Goal: Information Seeking & Learning: Find specific fact

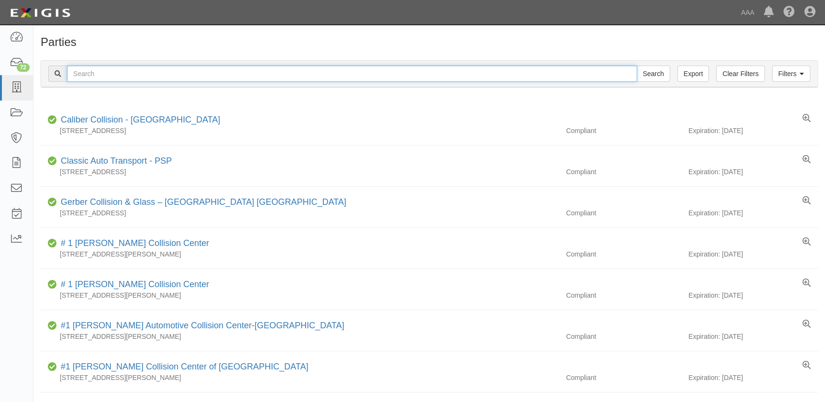
click at [129, 76] on input "text" at bounding box center [352, 74] width 570 height 16
type input "mike's"
click at [636, 66] on input "Search" at bounding box center [652, 74] width 33 height 16
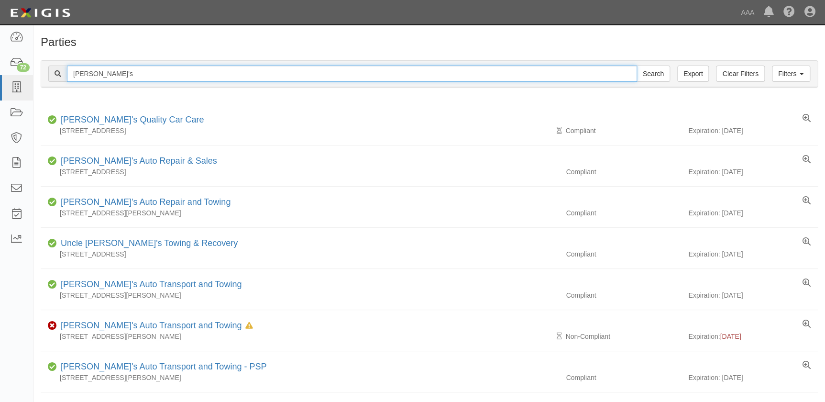
click at [104, 71] on input "mike's" at bounding box center [352, 74] width 570 height 16
type input "mike's paint"
click at [636, 66] on input "Search" at bounding box center [652, 74] width 33 height 16
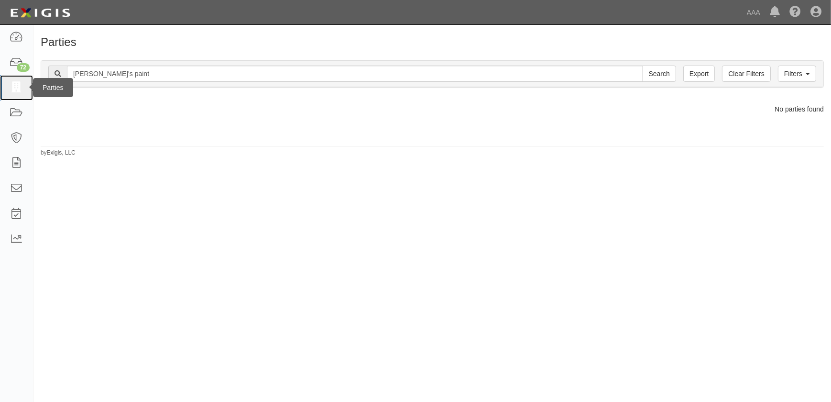
click at [14, 91] on icon at bounding box center [16, 87] width 13 height 11
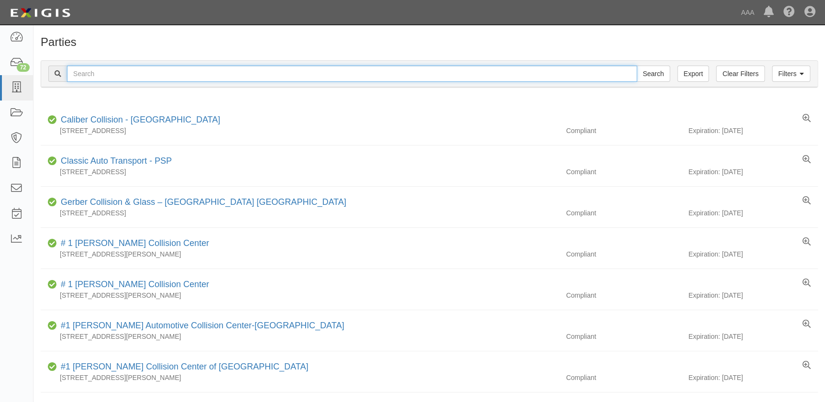
click at [138, 74] on input "text" at bounding box center [352, 74] width 570 height 16
paste input "Burbank Collision"
type input "Burbank Collision"
click at [636, 66] on input "Search" at bounding box center [652, 74] width 33 height 16
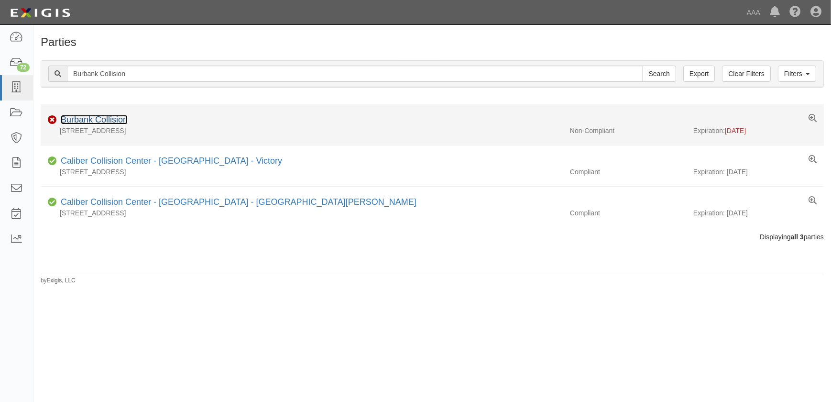
click at [112, 115] on link "Burbank Collision" at bounding box center [94, 120] width 67 height 10
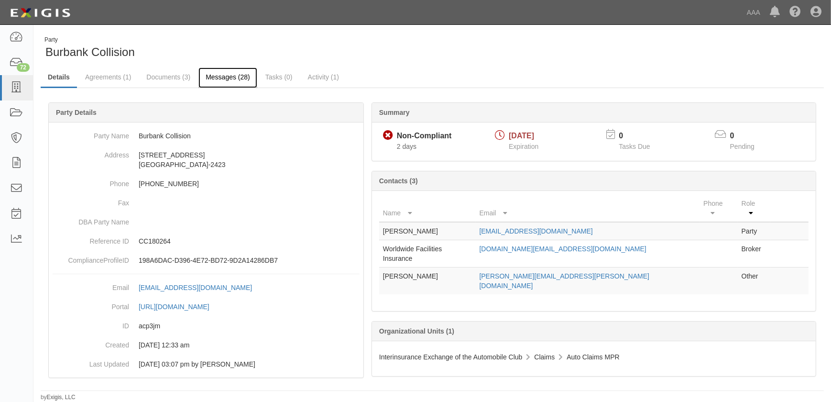
click at [220, 80] on link "Messages (28)" at bounding box center [227, 77] width 59 height 21
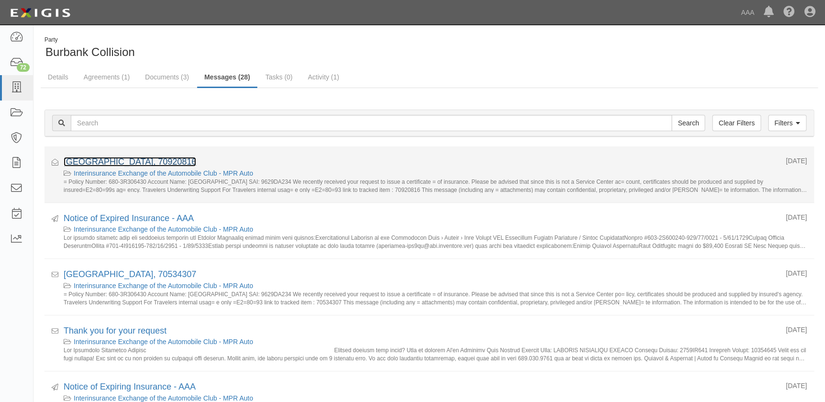
click at [196, 160] on link "BURBANK COLLISION CENTER, 70920816" at bounding box center [130, 162] width 132 height 10
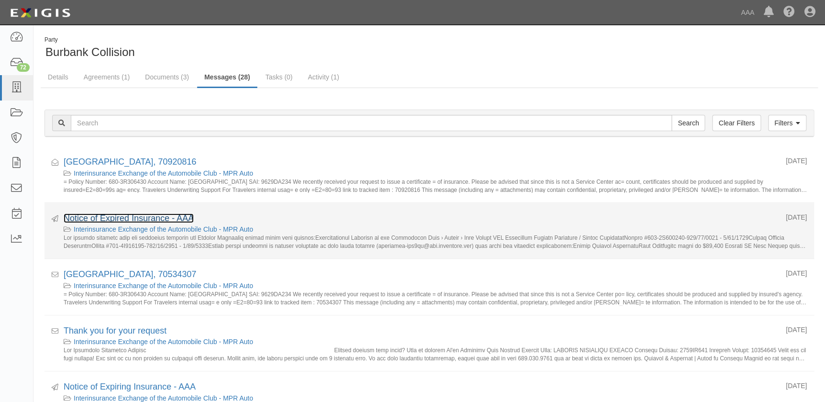
click at [122, 219] on link "Notice of Expired Insurance - AAA" at bounding box center [129, 218] width 130 height 10
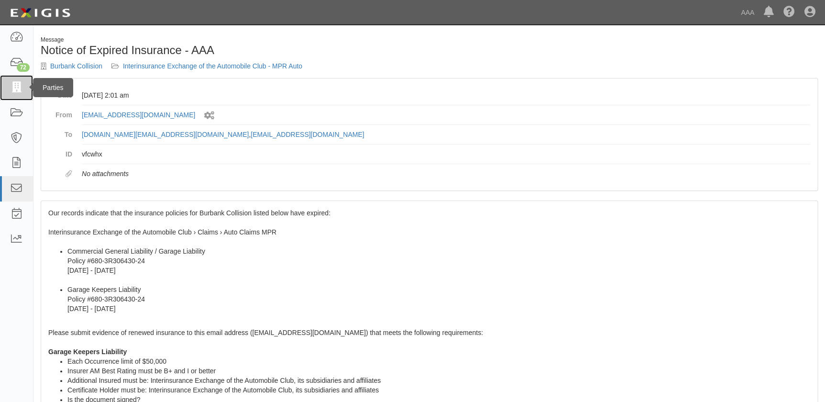
click at [16, 88] on icon at bounding box center [16, 87] width 13 height 11
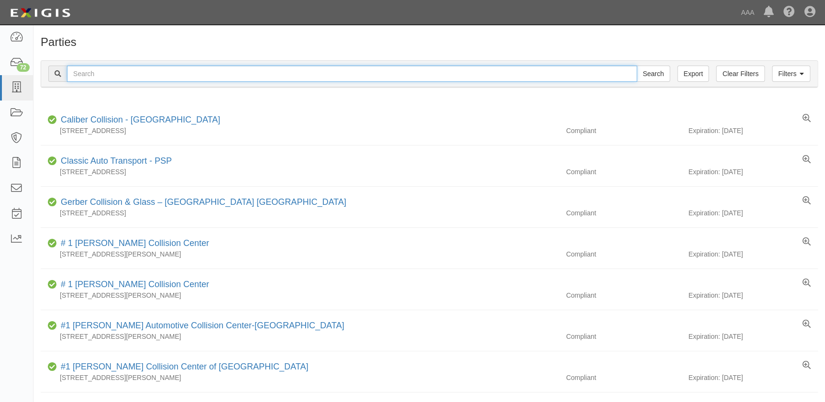
drag, startPoint x: 0, startPoint y: 0, endPoint x: 93, endPoint y: 76, distance: 120.6
click at [93, 76] on input "text" at bounding box center [352, 74] width 570 height 16
paste input "Cross Auto Body"
type input "Cross Auto Body"
click at [636, 66] on input "Search" at bounding box center [652, 74] width 33 height 16
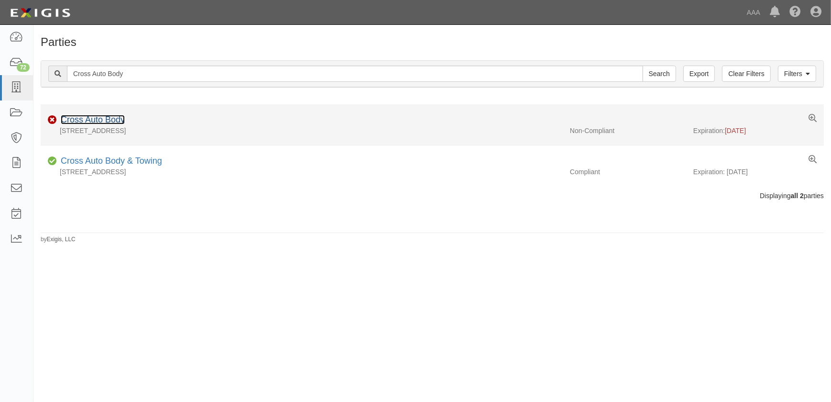
click at [92, 118] on link "Cross Auto Body" at bounding box center [93, 120] width 64 height 10
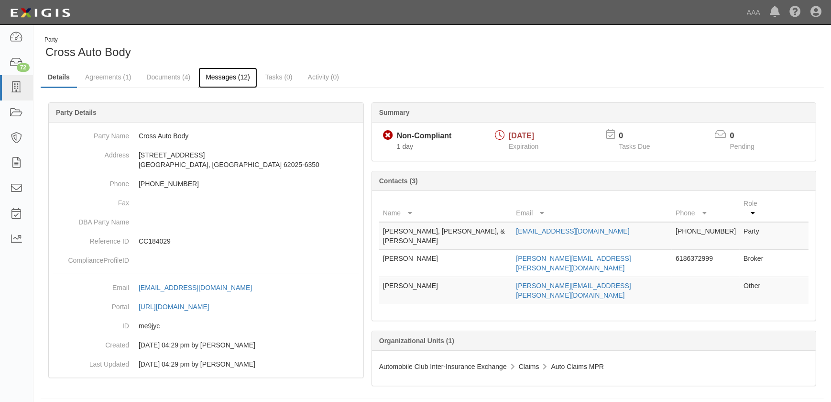
click at [215, 77] on link "Messages (12)" at bounding box center [227, 77] width 59 height 21
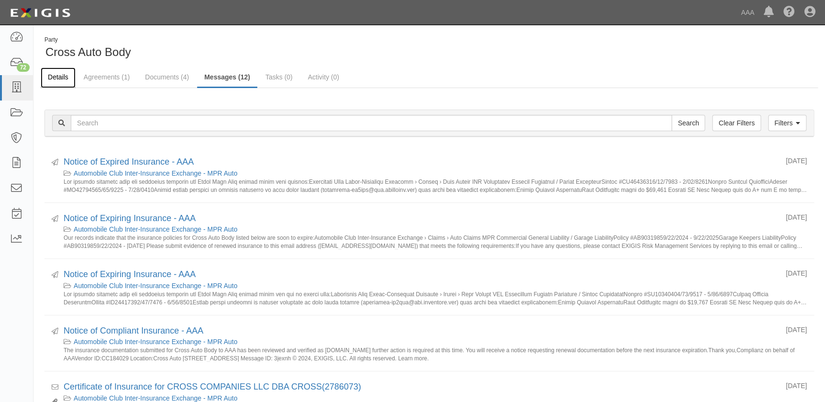
click at [58, 77] on link "Details" at bounding box center [58, 77] width 35 height 21
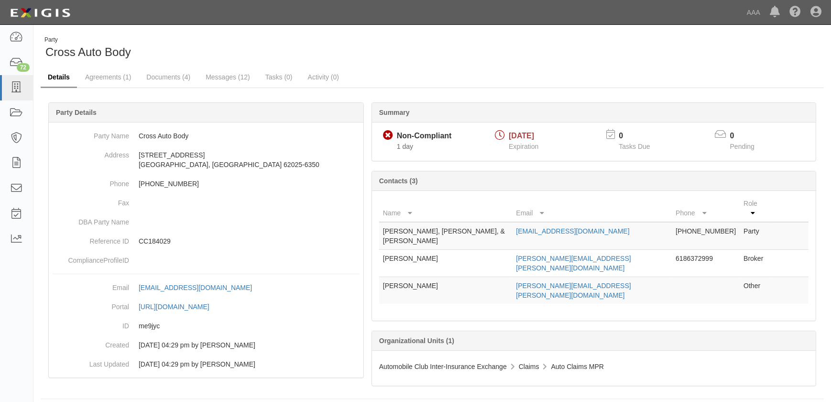
click at [59, 73] on link "Details" at bounding box center [59, 77] width 36 height 21
click at [19, 82] on icon at bounding box center [16, 87] width 13 height 11
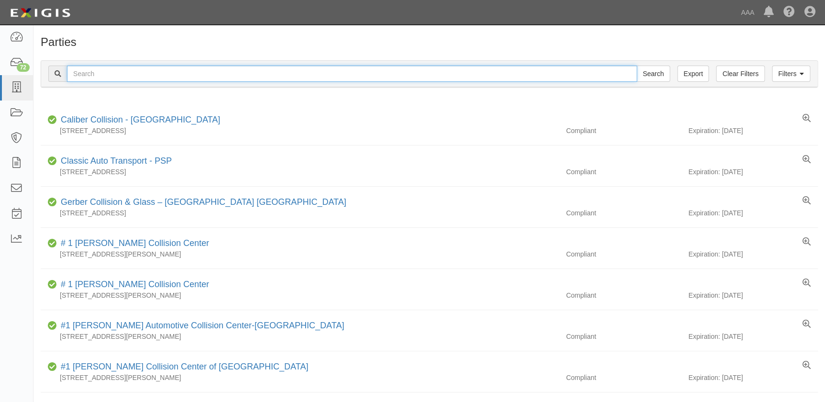
click at [116, 70] on input "text" at bounding box center [352, 74] width 570 height 16
paste input "Stone Brothers Collision"
type input "Stone Brothers Collision"
click at [636, 66] on input "Search" at bounding box center [652, 74] width 33 height 16
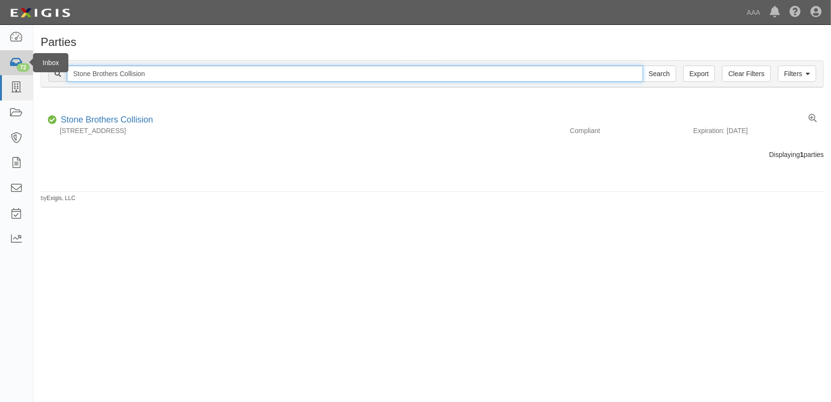
drag, startPoint x: 98, startPoint y: 72, endPoint x: 10, endPoint y: 59, distance: 88.9
click at [15, 72] on body "Toggle navigation Dashboard 72 Inbox Parties Agreements Coverages Documents Mes…" at bounding box center [415, 195] width 831 height 390
paste input "Collision Unlimited Inc"
type input "Collision Unlimited Inc"
click at [643, 66] on input "Search" at bounding box center [659, 74] width 33 height 16
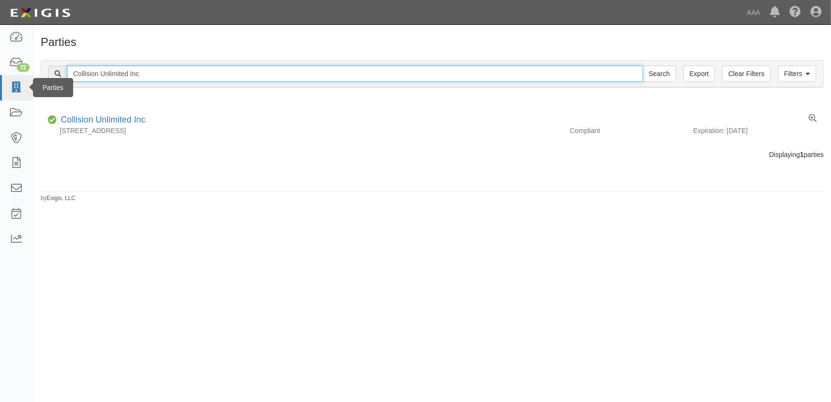
drag, startPoint x: 153, startPoint y: 71, endPoint x: 33, endPoint y: 76, distance: 120.6
click at [32, 76] on body "Toggle navigation Dashboard 72 Inbox Parties Agreements Coverages Documents Mes…" at bounding box center [415, 195] width 831 height 390
paste input "Gobels Collision"
type input "Gobels Collision"
click at [643, 66] on input "Search" at bounding box center [659, 74] width 33 height 16
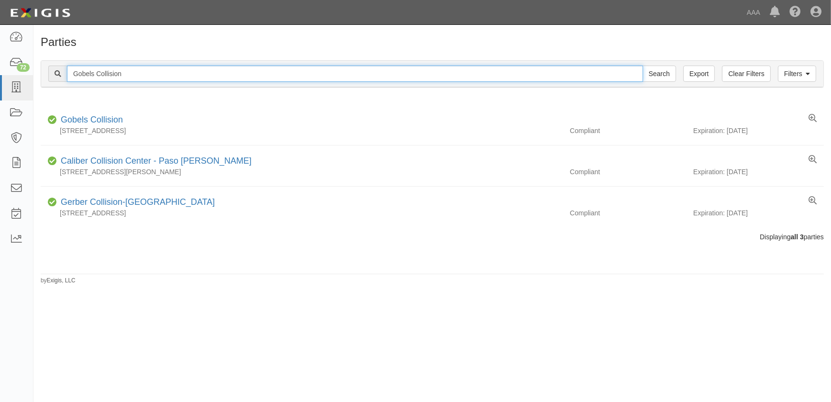
drag, startPoint x: 143, startPoint y: 70, endPoint x: 39, endPoint y: 68, distance: 104.3
click at [43, 68] on div "Filters Clear Filters Export Gobels Collision Search Filters" at bounding box center [432, 74] width 782 height 26
paste input "[PERSON_NAME] Collision Center"
type input "[PERSON_NAME] Collision Center"
click at [643, 66] on input "Search" at bounding box center [659, 74] width 33 height 16
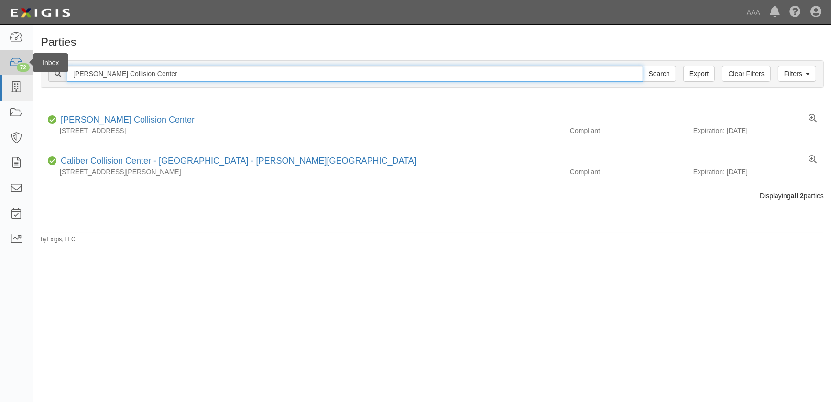
drag, startPoint x: 84, startPoint y: 72, endPoint x: 28, endPoint y: 72, distance: 55.5
click at [28, 72] on body "Toggle navigation Dashboard 72 Inbox Parties Agreements Coverages Documents Mes…" at bounding box center [415, 195] width 831 height 390
paste input "[PERSON_NAME] Body Shop-[GEOGRAPHIC_DATA]"
type input "[PERSON_NAME] Body Shop"
click at [643, 66] on input "Search" at bounding box center [659, 74] width 33 height 16
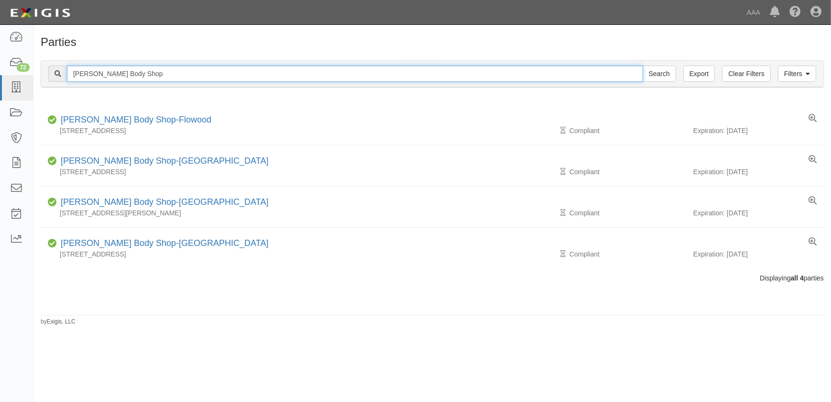
drag, startPoint x: 142, startPoint y: 76, endPoint x: 61, endPoint y: 80, distance: 81.4
click at [61, 80] on div "Barnett's Body Shop Search" at bounding box center [362, 74] width 628 height 16
paste input "Casa Collision"
type input "Casa Collision"
click at [643, 66] on input "Search" at bounding box center [659, 74] width 33 height 16
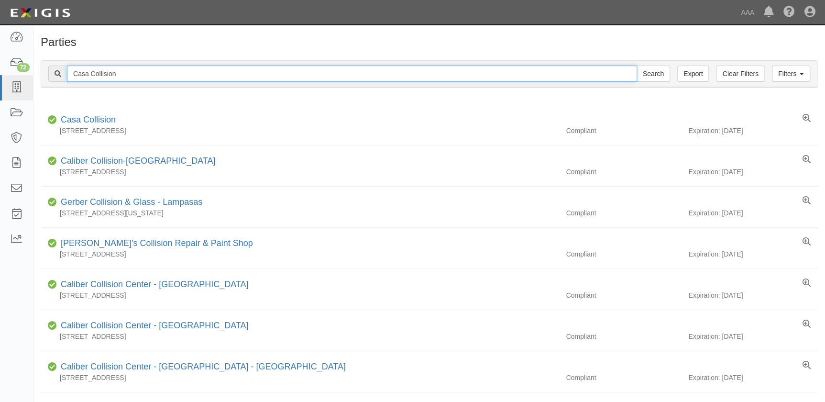
drag, startPoint x: 86, startPoint y: 77, endPoint x: 37, endPoint y: 77, distance: 49.2
click at [37, 77] on div "Filters Clear Filters Export Casa Collision Search Filters Compliance Status Co…" at bounding box center [428, 75] width 791 height 44
paste input "esare's Collision Repair & Paint Shop"
type input "[PERSON_NAME]'s Collision Repair & Paint Shop"
click at [636, 66] on input "Search" at bounding box center [652, 74] width 33 height 16
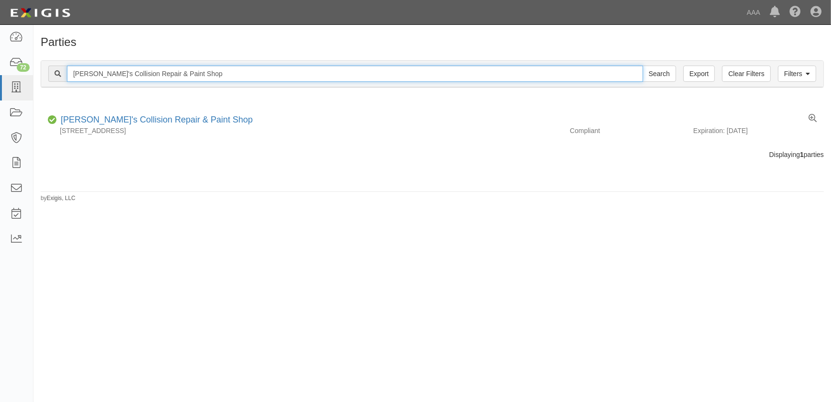
drag, startPoint x: 202, startPoint y: 74, endPoint x: 47, endPoint y: 74, distance: 155.4
click at [47, 75] on div "Filters Clear Filters Export [PERSON_NAME]'s Collision Repair & Paint Shop Sear…" at bounding box center [432, 74] width 782 height 26
paste input "[PERSON_NAME]'s Collision Center Inc"
type input "[PERSON_NAME]'s Collision Center Inc"
click at [643, 66] on input "Search" at bounding box center [659, 74] width 33 height 16
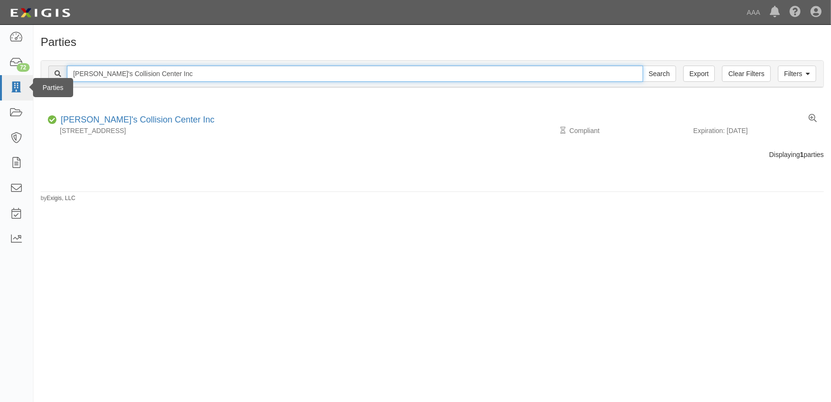
drag, startPoint x: 171, startPoint y: 74, endPoint x: 16, endPoint y: 76, distance: 154.4
click at [16, 76] on body "Toggle navigation Dashboard 72 Inbox Parties Agreements Coverages Documents Mes…" at bounding box center [415, 195] width 831 height 390
paste input "oleman's Collision Center"
type input "[PERSON_NAME] Collision Center"
click at [643, 66] on input "Search" at bounding box center [659, 74] width 33 height 16
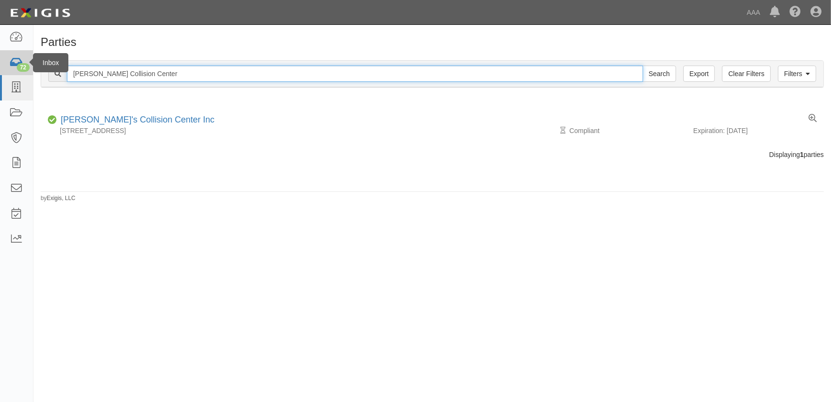
click at [643, 66] on input "Search" at bounding box center [659, 74] width 33 height 16
drag, startPoint x: 165, startPoint y: 74, endPoint x: 8, endPoint y: 79, distance: 157.4
click at [8, 79] on body "Toggle navigation Dashboard 72 Inbox Parties Agreements Coverages Documents Mes…" at bounding box center [415, 195] width 831 height 390
paste input "rossroads Collision"
type input "Crossroads Collision"
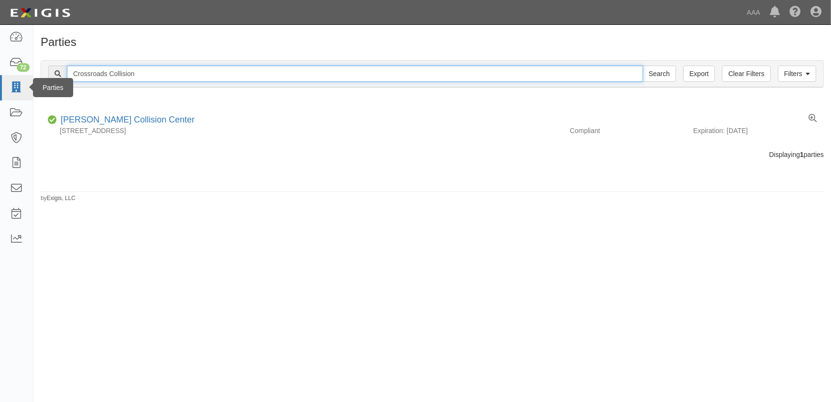
click at [643, 66] on input "Search" at bounding box center [659, 74] width 33 height 16
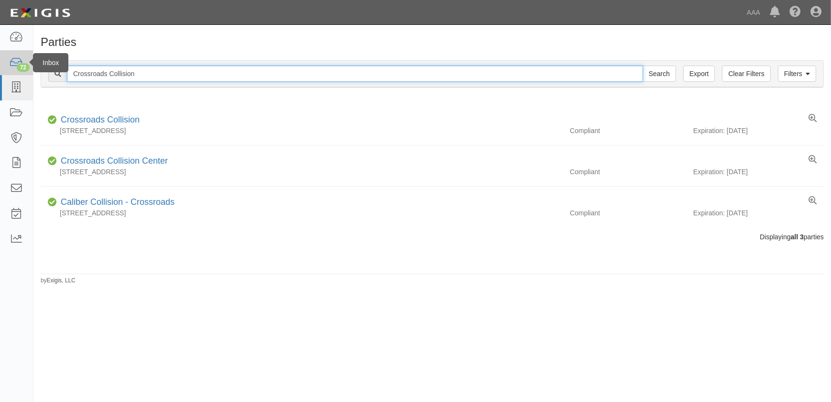
drag, startPoint x: 136, startPoint y: 73, endPoint x: 24, endPoint y: 74, distance: 111.4
click at [24, 74] on body "Toggle navigation Dashboard 72 Inbox Parties Agreements Coverages Documents Mes…" at bounding box center [415, 195] width 831 height 390
click at [140, 75] on input "Crossroads Collision" at bounding box center [355, 74] width 576 height 16
drag, startPoint x: 142, startPoint y: 73, endPoint x: 58, endPoint y: 76, distance: 83.7
click at [58, 76] on div "Crossroads Collision Search" at bounding box center [362, 74] width 628 height 16
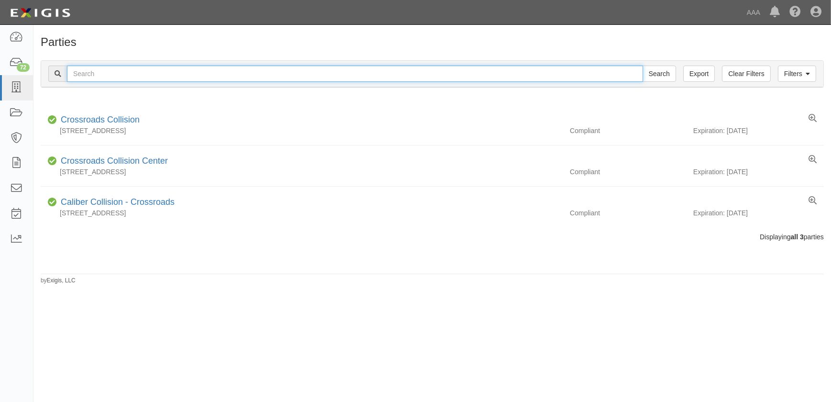
paste input "Crown Collision"
type input "Crown Collision"
click at [643, 66] on input "Search" at bounding box center [659, 74] width 33 height 16
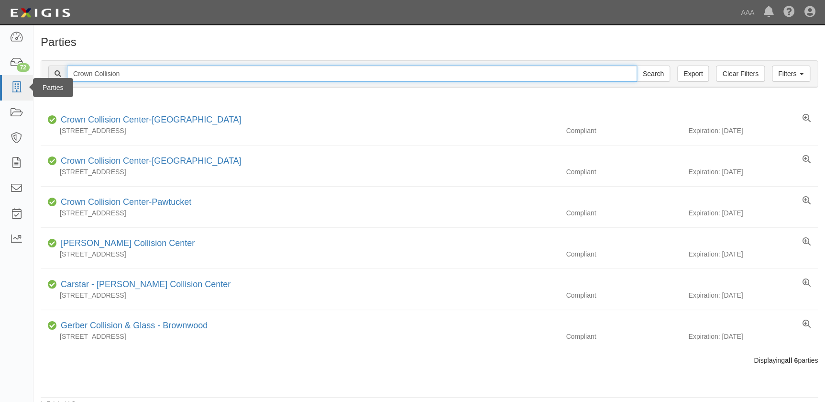
drag, startPoint x: 144, startPoint y: 76, endPoint x: 12, endPoint y: 80, distance: 132.0
click at [12, 80] on body "Toggle navigation Dashboard 72 Inbox Parties Agreements Coverages Documents Mes…" at bounding box center [412, 204] width 825 height 408
paste input "[PERSON_NAME] Chevrolet"
type input "[PERSON_NAME] Chevrolet"
click at [636, 66] on input "Search" at bounding box center [652, 74] width 33 height 16
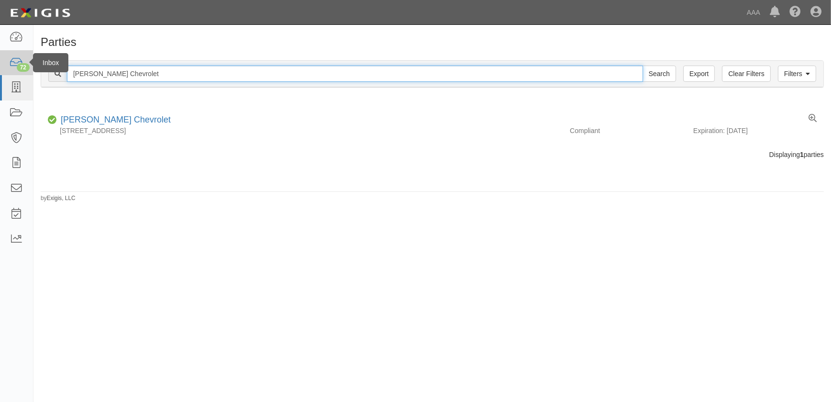
drag, startPoint x: 148, startPoint y: 76, endPoint x: 19, endPoint y: 69, distance: 129.8
click at [19, 69] on body "Toggle navigation Dashboard 72 Inbox Parties Agreements Coverages Documents Mes…" at bounding box center [415, 195] width 831 height 390
paste input "Fairway Ford"
type input "Fairway Ford"
click at [643, 66] on input "Search" at bounding box center [659, 74] width 33 height 16
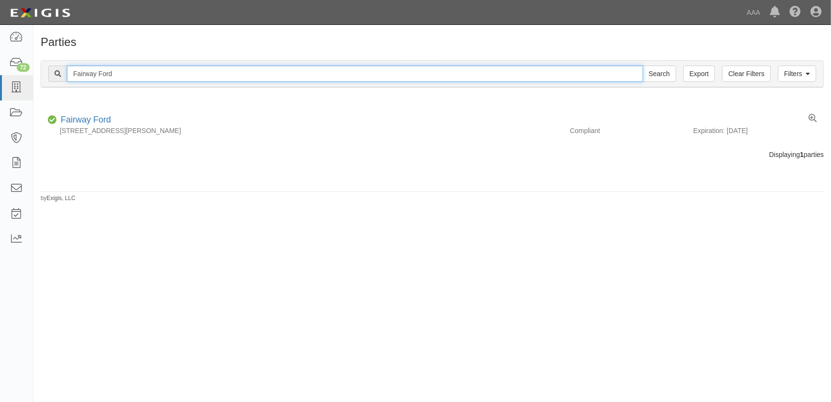
click at [138, 74] on input "Fairway Ford" at bounding box center [355, 74] width 576 height 16
drag, startPoint x: 138, startPoint y: 74, endPoint x: 54, endPoint y: 75, distance: 84.6
click at [54, 75] on div "Fairway Ford Search" at bounding box center [362, 74] width 628 height 16
paste input "Fix Auto - [GEOGRAPHIC_DATA]"
type input "Fix Auto - [GEOGRAPHIC_DATA]"
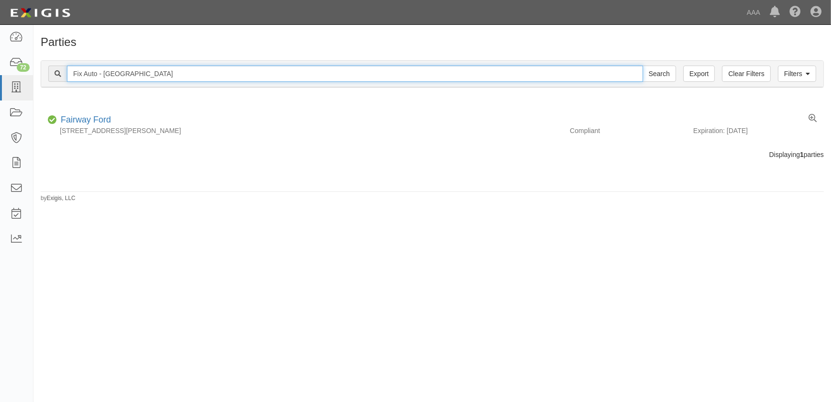
click at [643, 66] on input "Search" at bounding box center [659, 74] width 33 height 16
click at [132, 71] on input "Fix Auto - [GEOGRAPHIC_DATA]" at bounding box center [355, 74] width 576 height 16
drag, startPoint x: 142, startPoint y: 74, endPoint x: 53, endPoint y: 74, distance: 88.9
click at [53, 74] on div "Fix Auto - El Monte Search" at bounding box center [362, 74] width 628 height 16
paste input "Lemon Grove"
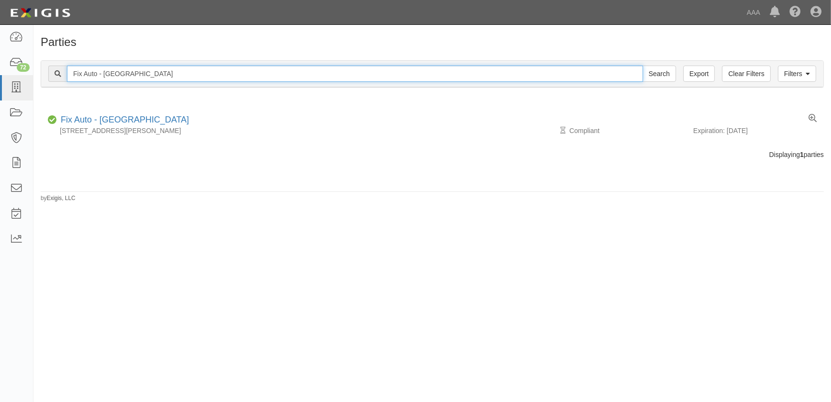
type input "Fix Auto - [GEOGRAPHIC_DATA]"
click at [643, 66] on input "Search" at bounding box center [659, 74] width 33 height 16
drag, startPoint x: 150, startPoint y: 76, endPoint x: 33, endPoint y: 73, distance: 116.7
click at [33, 73] on div "Filters Clear Filters Export Fix Auto - [GEOGRAPHIC_DATA] Search Filters Compli…" at bounding box center [431, 75] width 797 height 44
paste input "Poway"
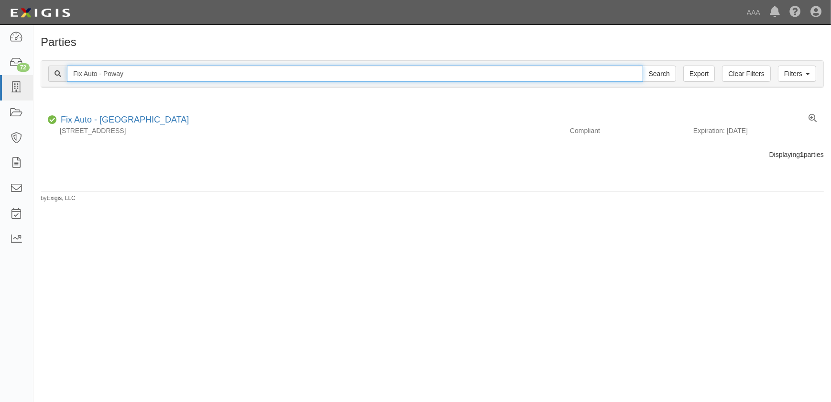
type input "Fix Auto - Poway"
click at [643, 66] on input "Search" at bounding box center [659, 74] width 33 height 16
drag, startPoint x: 141, startPoint y: 76, endPoint x: 38, endPoint y: 74, distance: 102.8
click at [38, 74] on div "Filters Clear Filters Export Fix Auto - Poway Search Filters Compliance Status …" at bounding box center [431, 75] width 797 height 44
paste input "Honda World"
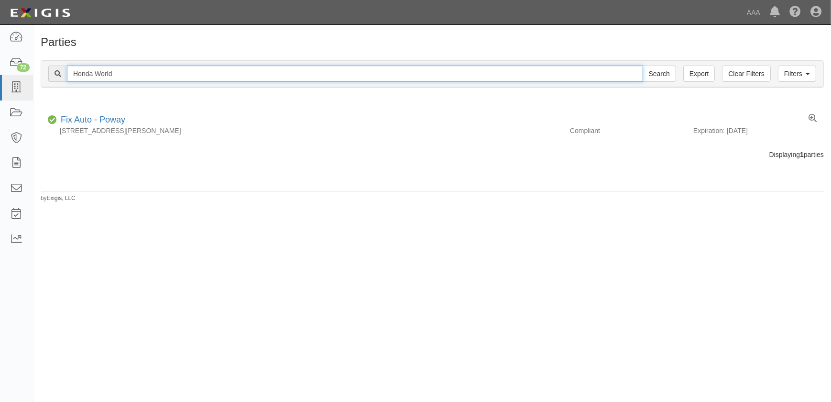
type input "Honda World"
click at [643, 66] on input "Search" at bounding box center [659, 74] width 33 height 16
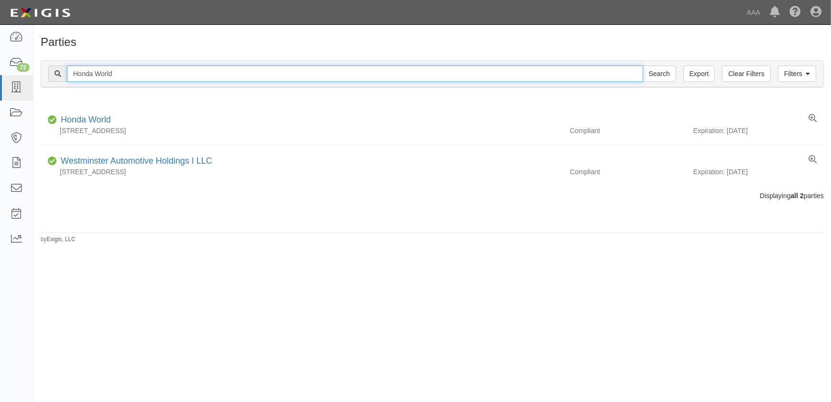
drag, startPoint x: 135, startPoint y: 74, endPoint x: 42, endPoint y: 73, distance: 92.8
click at [42, 73] on div "Filters Clear Filters Export Honda World Search Filters" at bounding box center [432, 74] width 782 height 26
paste input "J C Auto Body"
type input "J C Auto Body"
click at [643, 66] on input "Search" at bounding box center [659, 74] width 33 height 16
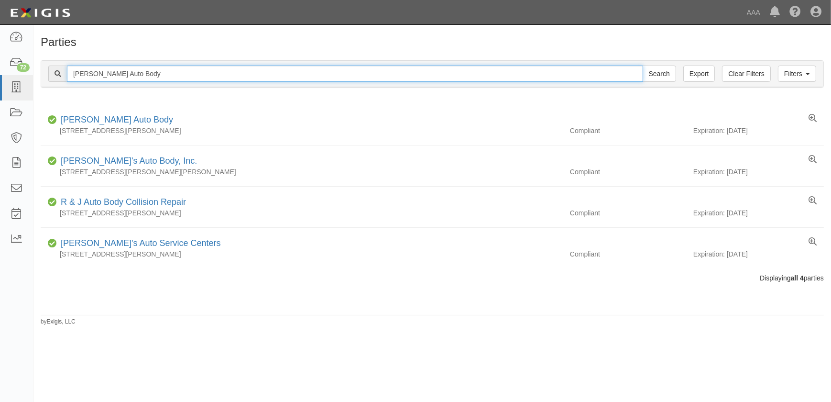
drag, startPoint x: 123, startPoint y: 75, endPoint x: 57, endPoint y: 73, distance: 65.5
click at [57, 73] on div "J C Auto Body Search" at bounding box center [362, 74] width 628 height 16
paste input "ays Auto Sales Inc"
type input "Jays Auto Sales Inc"
click at [643, 66] on input "Search" at bounding box center [659, 74] width 33 height 16
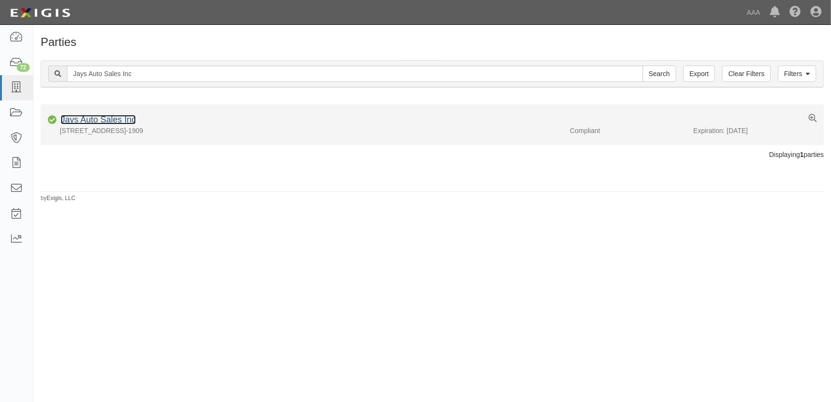
click at [107, 119] on link "Jays Auto Sales Inc" at bounding box center [98, 120] width 75 height 10
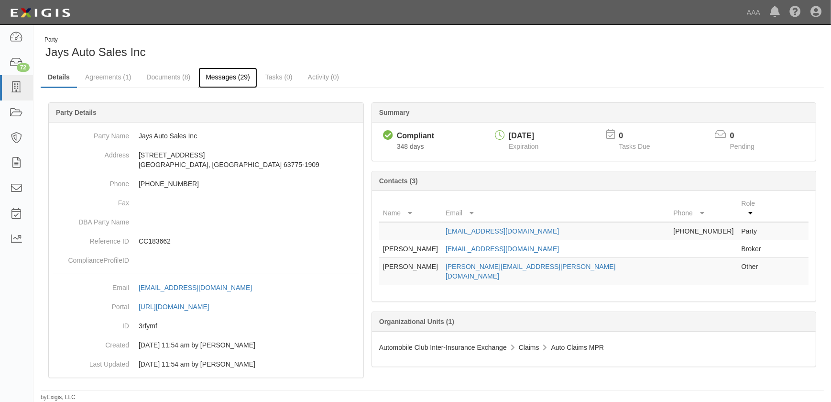
click at [218, 76] on link "Messages (29)" at bounding box center [227, 77] width 59 height 21
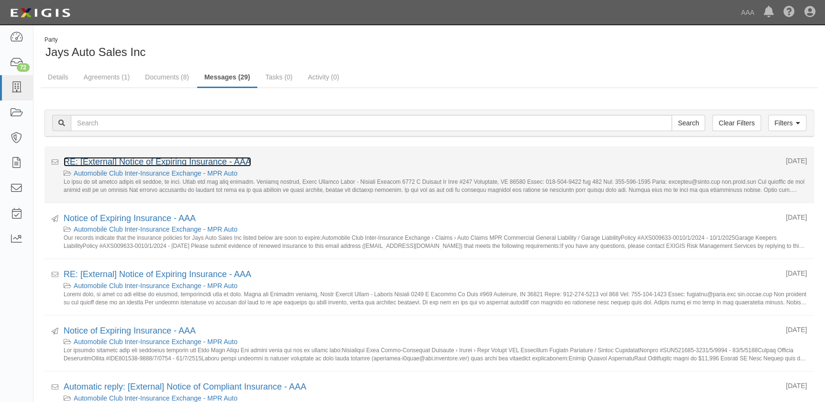
click at [171, 162] on link "RE: [External] Notice of Expiring Insurance - AAA" at bounding box center [157, 162] width 187 height 10
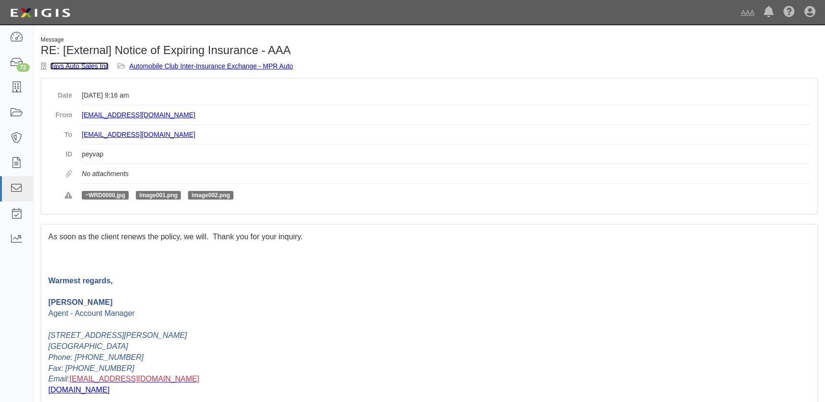
click at [84, 66] on link "Jays Auto Sales Inc" at bounding box center [79, 66] width 58 height 8
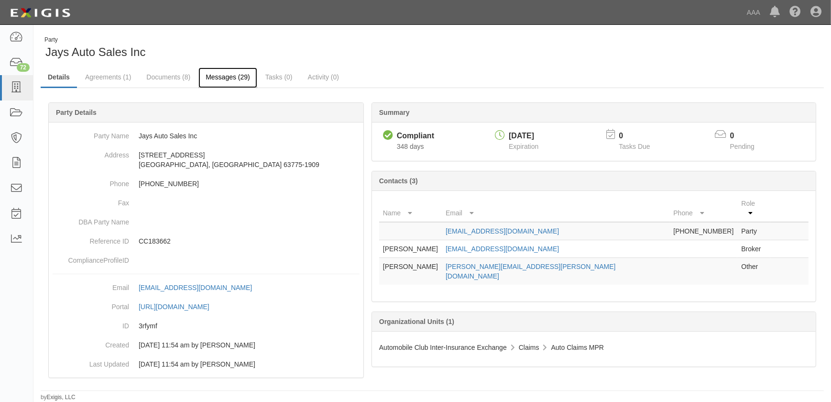
click at [226, 75] on link "Messages (29)" at bounding box center [227, 77] width 59 height 21
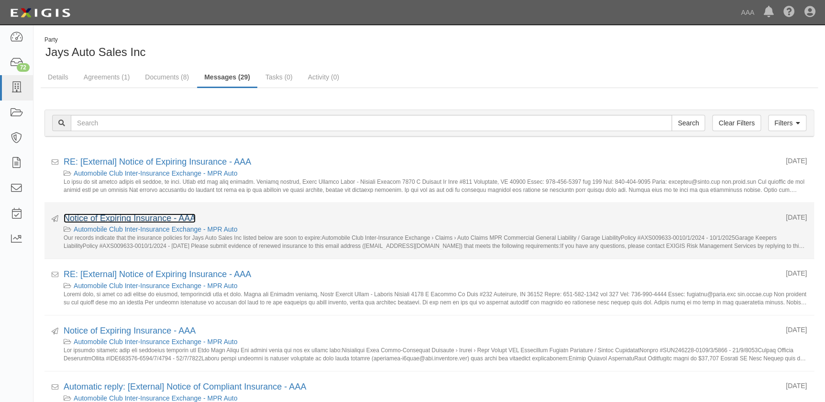
click at [154, 218] on link "Notice of Expiring Insurance - AAA" at bounding box center [130, 218] width 132 height 10
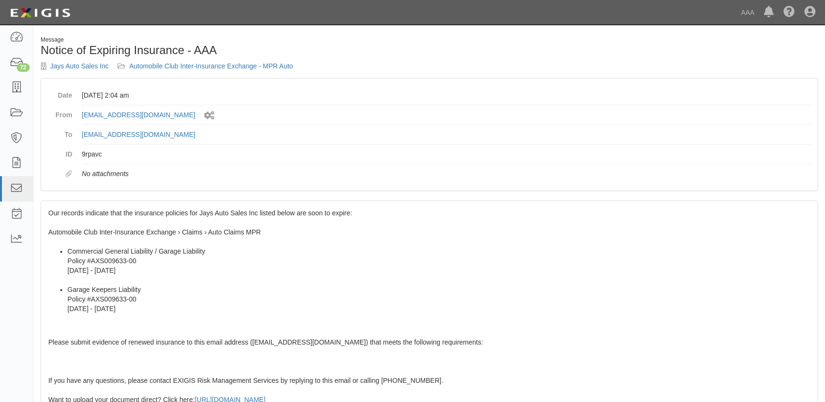
click at [83, 219] on div "Our records indicate that the insurance policies for Jays Auto Sales Inc listed…" at bounding box center [429, 374] width 776 height 347
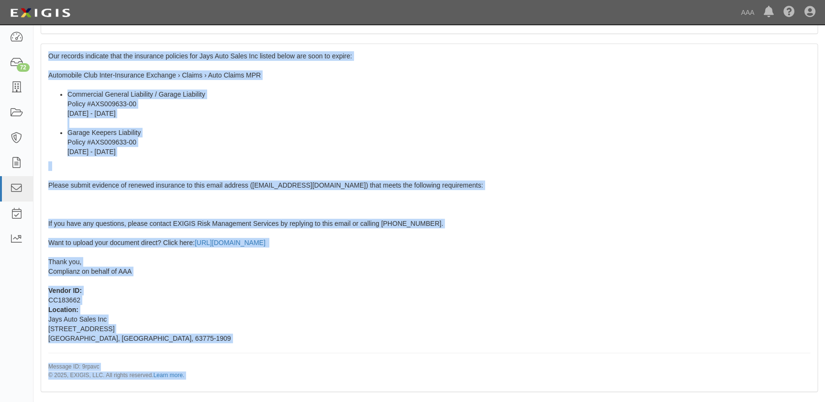
scroll to position [169, 0]
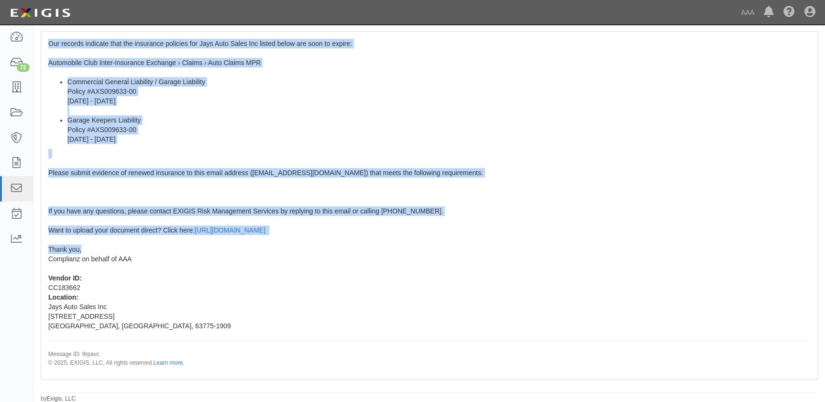
drag, startPoint x: 48, startPoint y: 211, endPoint x: 115, endPoint y: 246, distance: 75.1
click at [115, 246] on div "Our records indicate that the insurance policies for Jays Auto Sales Inc listed…" at bounding box center [429, 205] width 776 height 347
copy span "Our records indicate that the insurance policies for Jays Auto Sales Inc listed…"
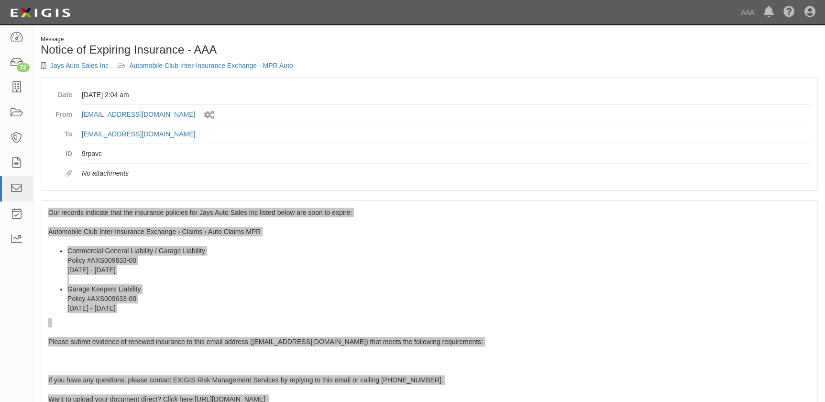
scroll to position [0, 0]
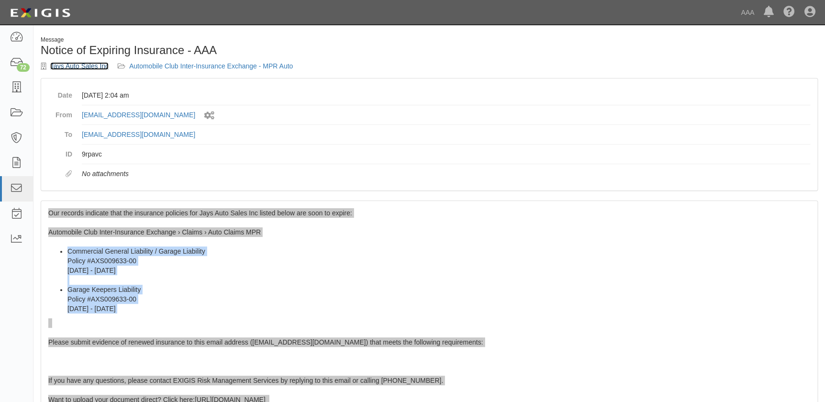
click at [81, 65] on link "Jays Auto Sales Inc" at bounding box center [79, 66] width 58 height 8
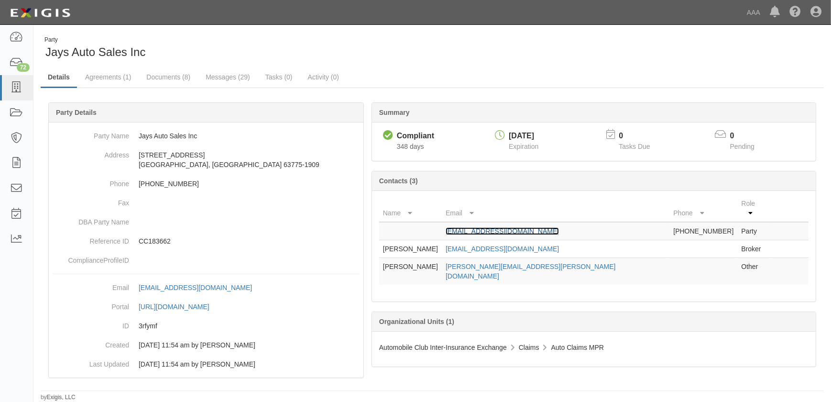
click at [477, 227] on link "jaysauto.sbl@att.net" at bounding box center [502, 231] width 113 height 8
click at [331, 43] on div "Party Jays Auto Sales Inc" at bounding box center [233, 48] width 384 height 24
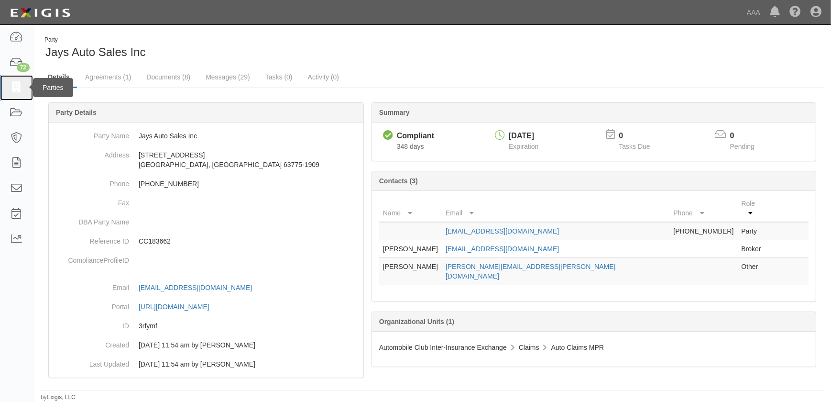
click at [14, 90] on icon at bounding box center [16, 87] width 13 height 11
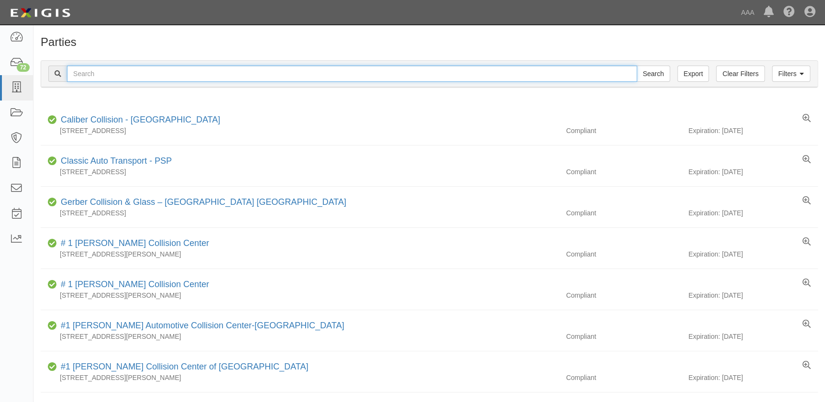
click at [198, 73] on input "text" at bounding box center [352, 74] width 570 height 16
type input "[PERSON_NAME]"
click at [636, 66] on input "Search" at bounding box center [652, 74] width 33 height 16
